Goal: Information Seeking & Learning: Learn about a topic

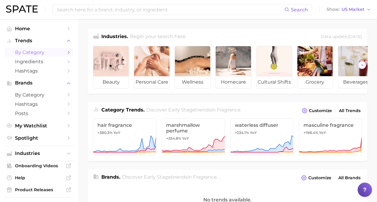
click at [46, 56] on link "by Category" at bounding box center [39, 52] width 68 height 9
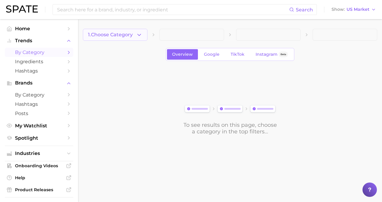
click at [137, 36] on icon "button" at bounding box center [139, 35] width 6 height 6
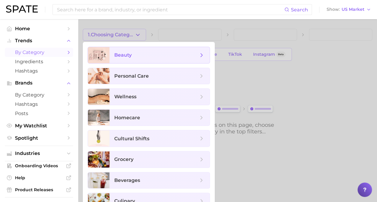
click at [158, 55] on span "beauty" at bounding box center [156, 55] width 84 height 7
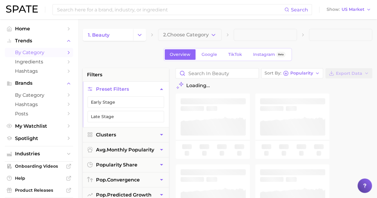
click at [206, 34] on span "2. Choose Category" at bounding box center [186, 34] width 46 height 5
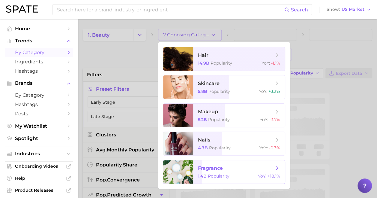
click at [225, 172] on span "fragrance 1.4b Popularity YoY : +18.1%" at bounding box center [239, 171] width 92 height 23
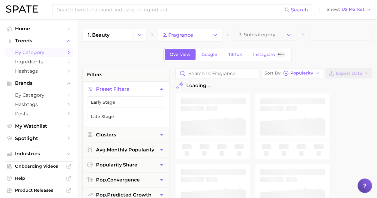
click at [282, 37] on button "3. Subcategory" at bounding box center [265, 35] width 63 height 12
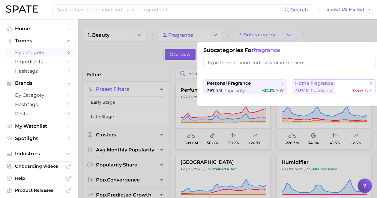
click at [317, 91] on span "Popularity" at bounding box center [322, 90] width 22 height 5
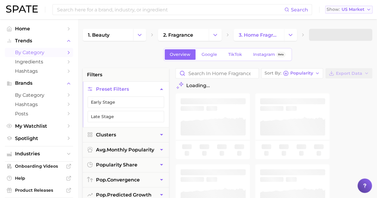
click at [358, 10] on span "US Market" at bounding box center [353, 9] width 23 height 3
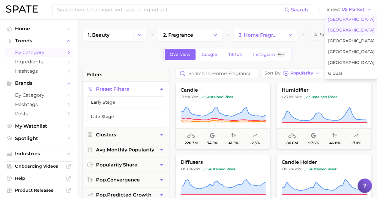
click at [354, 34] on button "[GEOGRAPHIC_DATA]" at bounding box center [351, 30] width 53 height 11
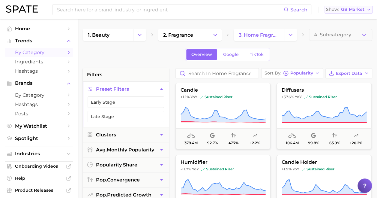
click at [352, 10] on span "GB Market" at bounding box center [352, 9] width 23 height 3
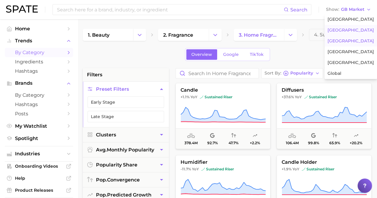
click at [342, 39] on span "[GEOGRAPHIC_DATA]" at bounding box center [351, 40] width 47 height 5
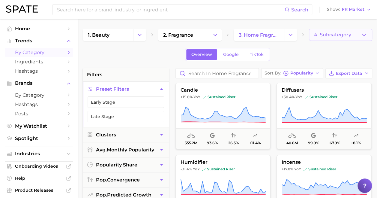
click at [330, 33] on span "4. Subcategory" at bounding box center [332, 34] width 37 height 5
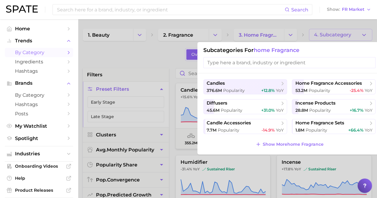
click at [225, 62] on input "search" at bounding box center [290, 62] width 172 height 11
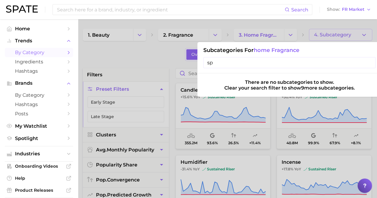
type input "s"
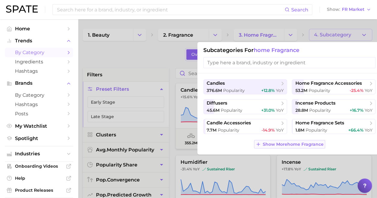
click at [296, 142] on span "Show More home fragrance" at bounding box center [293, 144] width 61 height 5
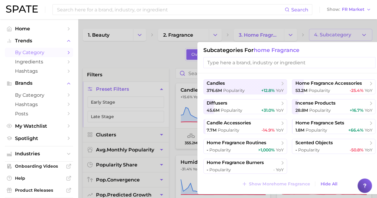
click at [207, 59] on input "search" at bounding box center [290, 62] width 172 height 11
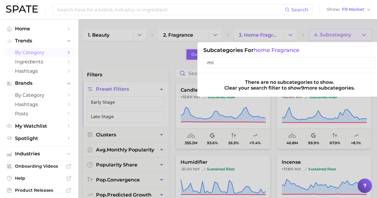
type input "m"
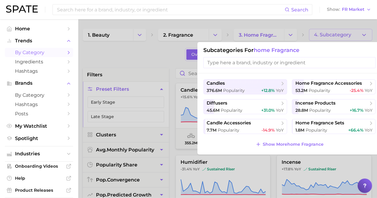
click at [154, 57] on div at bounding box center [188, 99] width 377 height 198
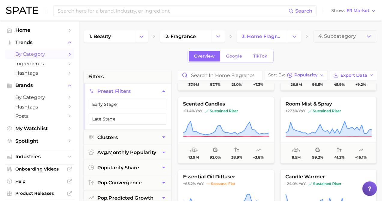
scroll to position [120, 0]
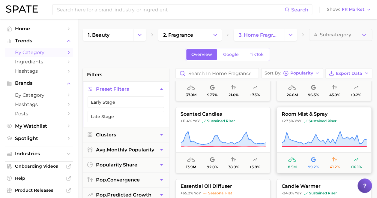
click at [348, 147] on icon at bounding box center [324, 139] width 85 height 17
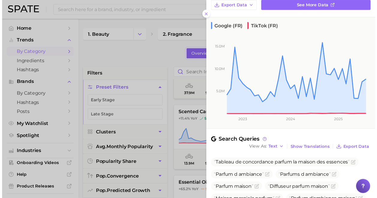
scroll to position [150, 0]
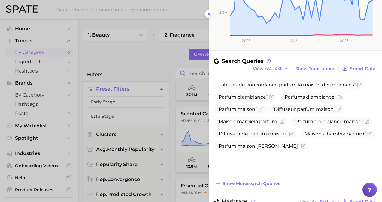
click at [171, 50] on div at bounding box center [191, 101] width 382 height 202
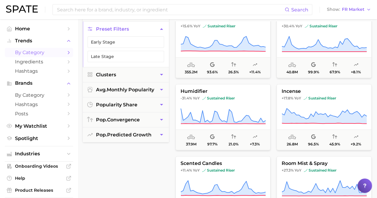
scroll to position [0, 0]
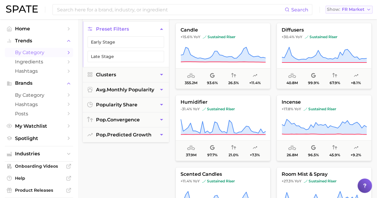
click at [363, 10] on span "FR Market" at bounding box center [353, 9] width 23 height 3
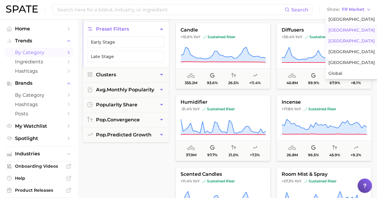
click at [353, 29] on span "[GEOGRAPHIC_DATA]" at bounding box center [352, 30] width 47 height 5
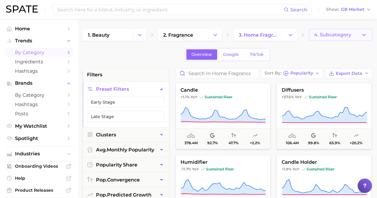
click at [357, 33] on button "4. Subcategory" at bounding box center [340, 35] width 63 height 12
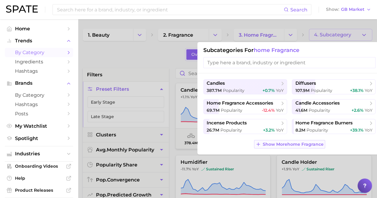
click at [295, 142] on span "Show More home fragrance" at bounding box center [293, 144] width 61 height 5
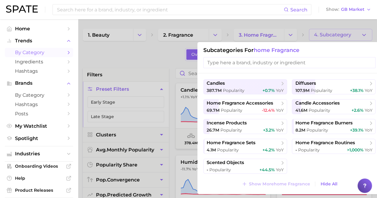
click at [169, 58] on div at bounding box center [188, 99] width 377 height 198
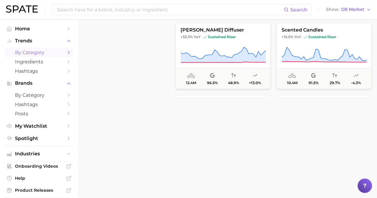
scroll to position [276, 0]
click at [60, 76] on ul "Home Trends by Category Ingredients Hashtags Brands by Category Hashtags Posts …" at bounding box center [39, 83] width 68 height 119
click at [66, 71] on icon "Sidebar" at bounding box center [68, 70] width 5 height 5
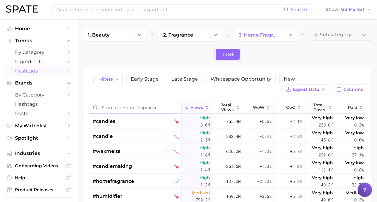
click at [143, 107] on input "Search in home fragrance" at bounding box center [135, 107] width 92 height 11
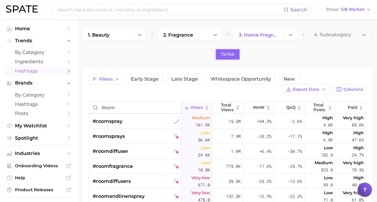
scroll to position [30, 0]
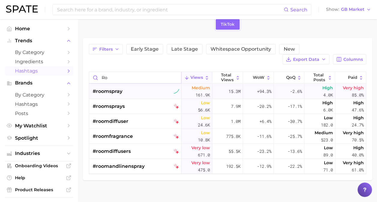
type input "r"
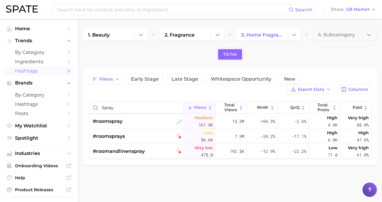
drag, startPoint x: 117, startPoint y: 107, endPoint x: 101, endPoint y: 108, distance: 15.7
click at [101, 108] on input "spray" at bounding box center [136, 107] width 95 height 11
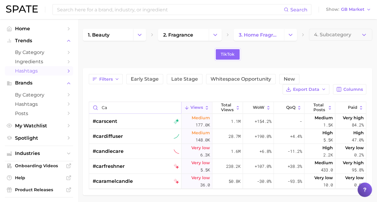
type input "c"
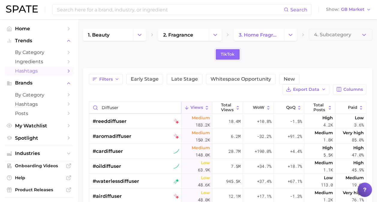
click at [110, 105] on input "diffuser" at bounding box center [135, 107] width 92 height 11
type input "incense"
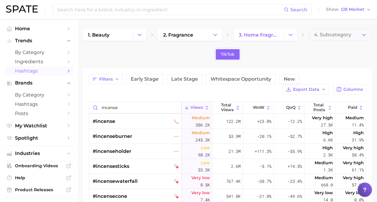
click at [114, 105] on input "incense" at bounding box center [135, 107] width 92 height 11
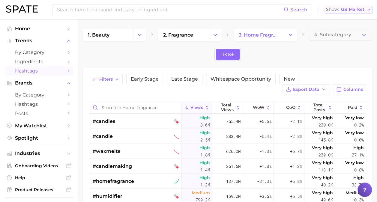
click at [357, 8] on span "GB Market" at bounding box center [352, 9] width 23 height 3
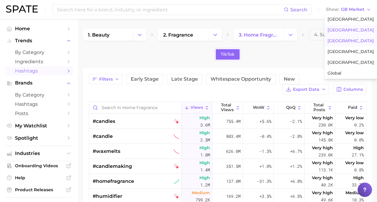
click at [338, 38] on span "[GEOGRAPHIC_DATA]" at bounding box center [351, 40] width 47 height 5
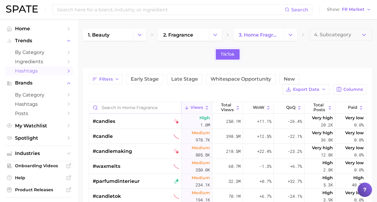
click at [129, 109] on input "Search in home fragrance" at bounding box center [135, 107] width 92 height 11
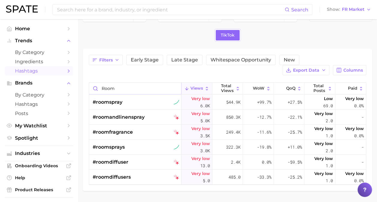
scroll to position [38, 0]
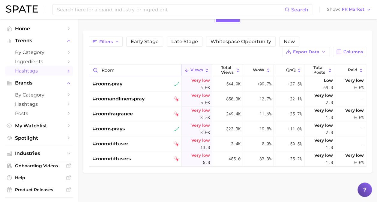
click at [110, 69] on input "room" at bounding box center [135, 70] width 92 height 11
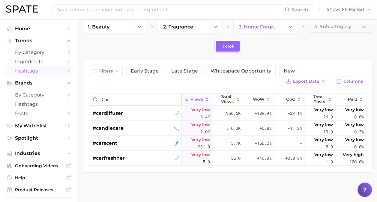
scroll to position [8, 0]
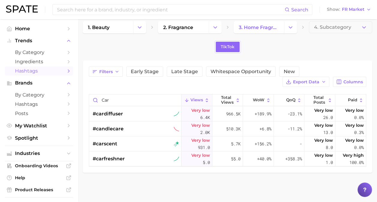
click at [104, 83] on div "Filters Early Stage Late Stage Whitespace Opportunity New Export Data Columns" at bounding box center [228, 77] width 278 height 20
drag, startPoint x: 104, startPoint y: 83, endPoint x: 104, endPoint y: 96, distance: 13.2
click at [104, 96] on input "car" at bounding box center [135, 100] width 92 height 11
click at [104, 98] on input "car" at bounding box center [135, 100] width 92 height 11
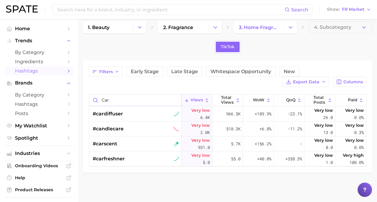
click at [104, 98] on input "car" at bounding box center [135, 100] width 92 height 11
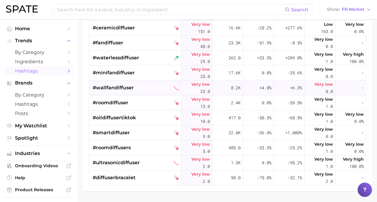
scroll to position [137, 0]
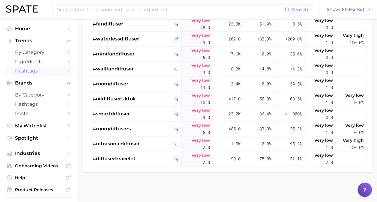
type input "diffuser"
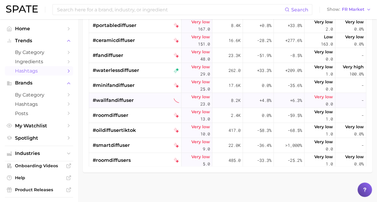
scroll to position [95, 0]
